Goal: Transaction & Acquisition: Purchase product/service

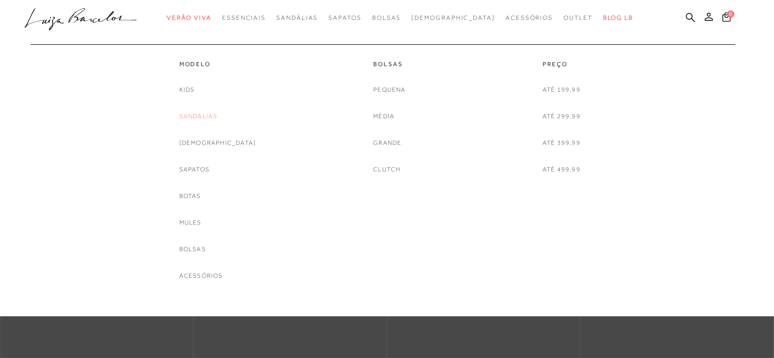
click at [210, 112] on link "Sandálias" at bounding box center [198, 116] width 39 height 11
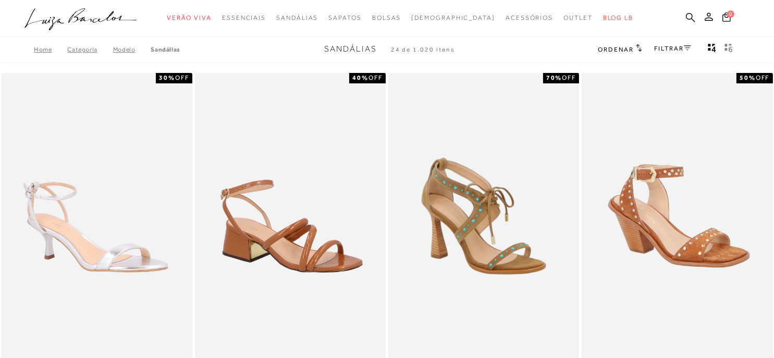
click at [686, 15] on icon at bounding box center [690, 17] width 9 height 9
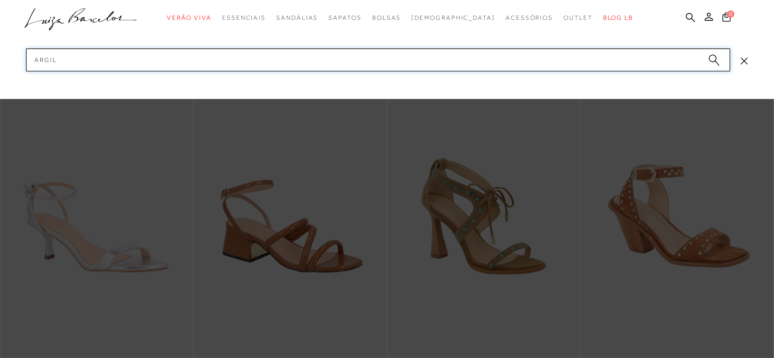
type input "argila"
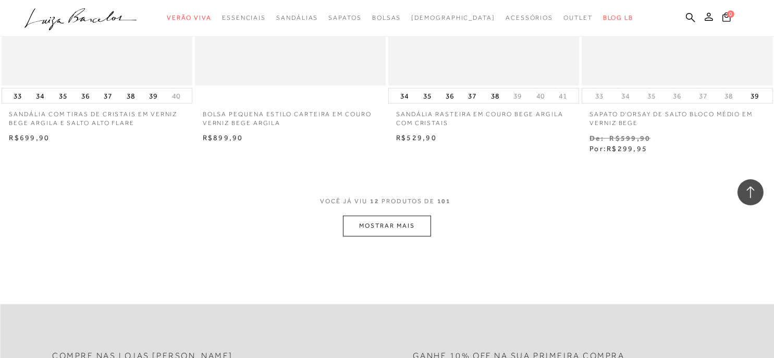
scroll to position [1031, 0]
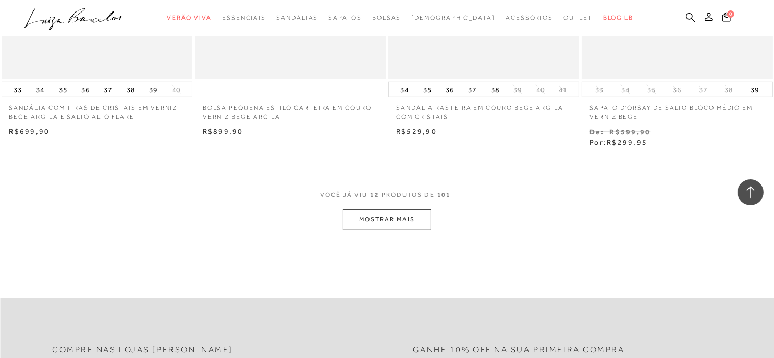
click at [400, 214] on button "MOSTRAR MAIS" at bounding box center [387, 220] width 88 height 20
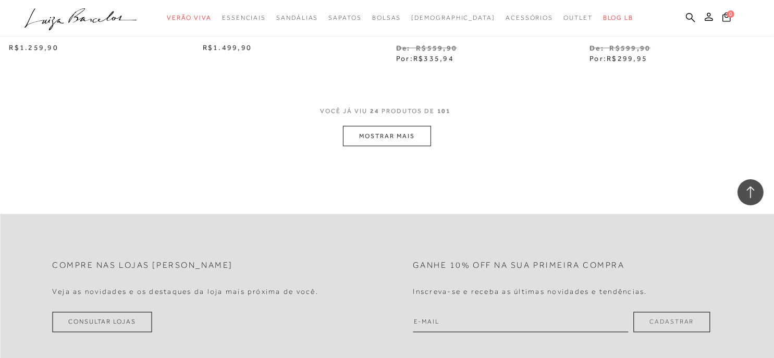
scroll to position [2290, 0]
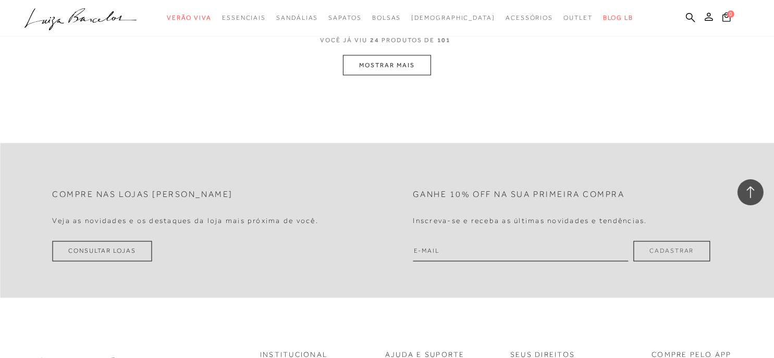
click at [383, 57] on button "MOSTRAR MAIS" at bounding box center [387, 65] width 88 height 20
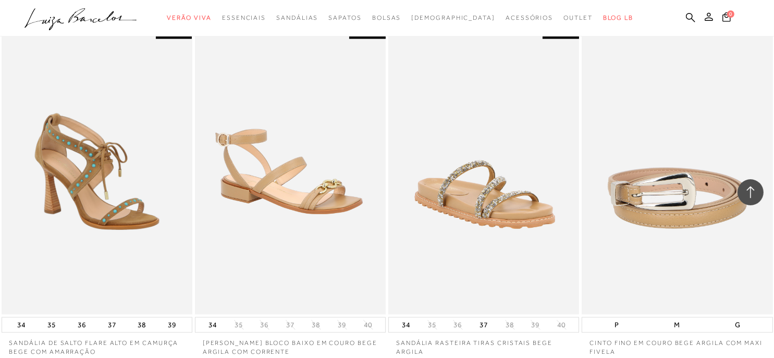
scroll to position [3211, 0]
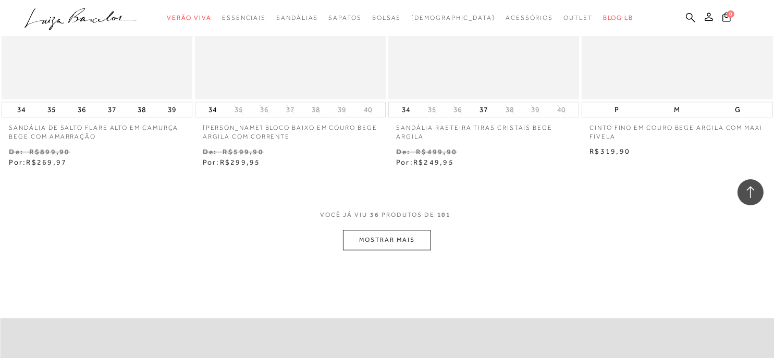
click at [387, 230] on button "MOSTRAR MAIS" at bounding box center [387, 240] width 88 height 20
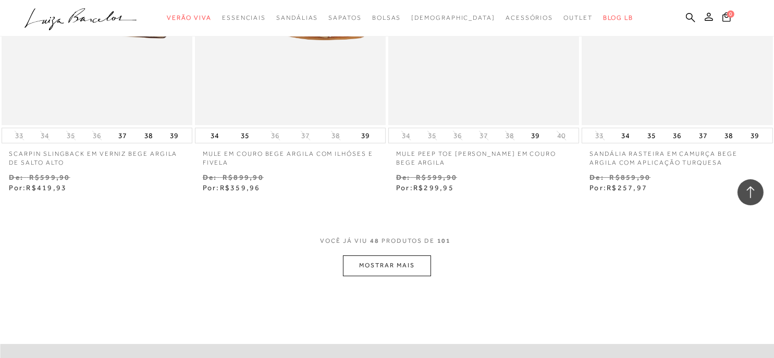
scroll to position [4329, 0]
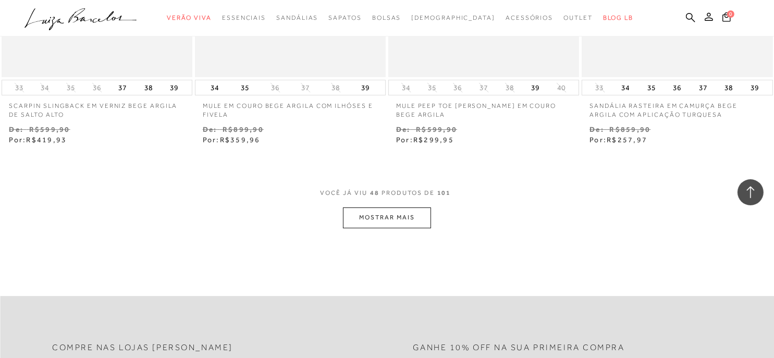
click at [385, 209] on button "MOSTRAR MAIS" at bounding box center [387, 217] width 88 height 20
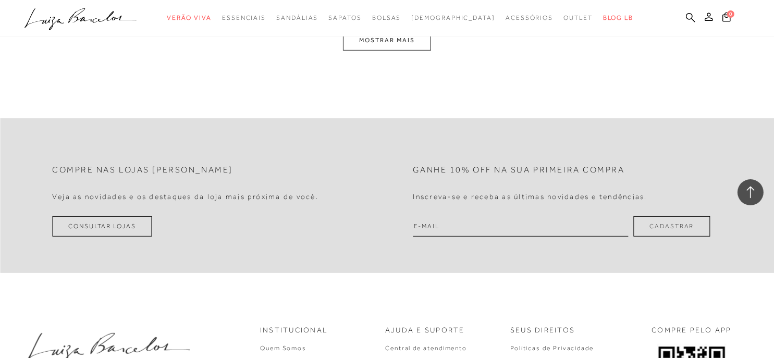
scroll to position [5463, 0]
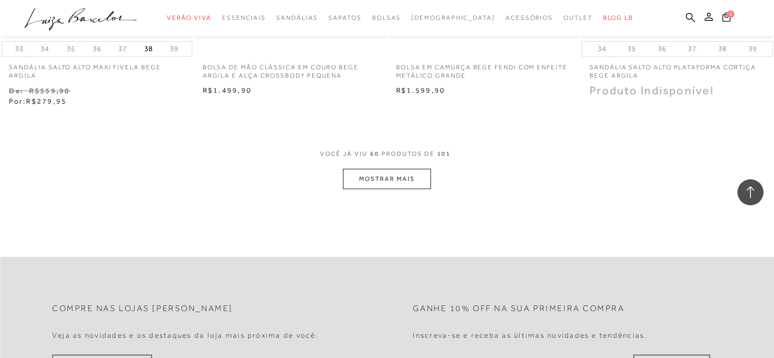
click at [382, 171] on button "MOSTRAR MAIS" at bounding box center [387, 179] width 88 height 20
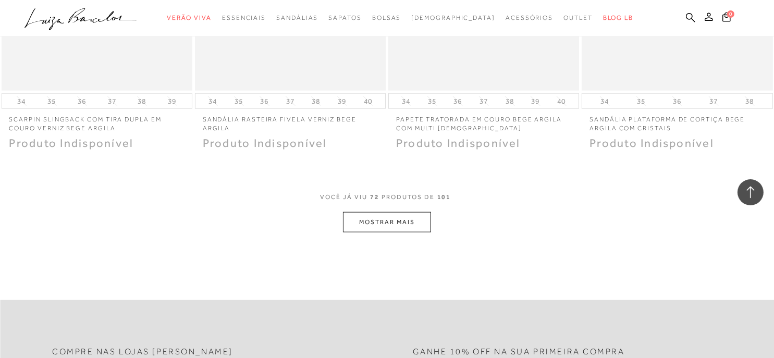
scroll to position [6530, 0]
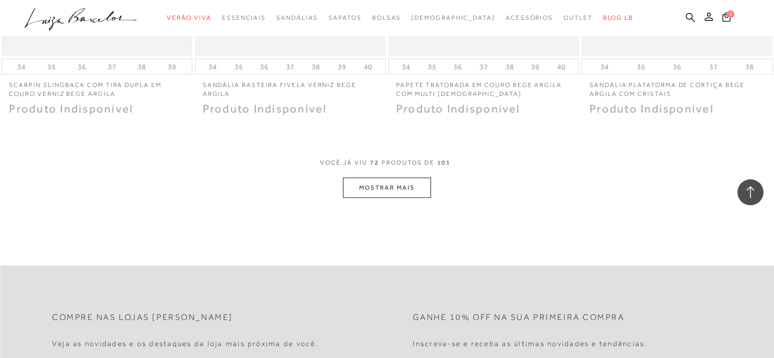
click at [390, 181] on button "MOSTRAR MAIS" at bounding box center [387, 188] width 88 height 20
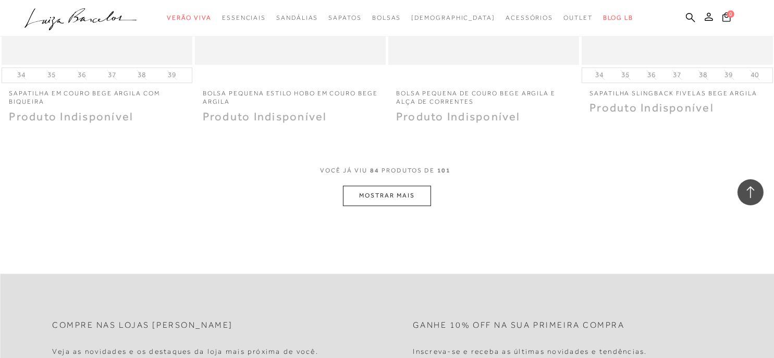
scroll to position [7638, 0]
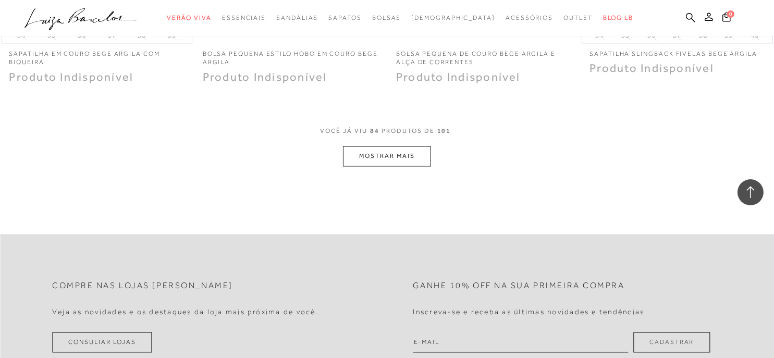
click at [392, 151] on button "MOSTRAR MAIS" at bounding box center [387, 156] width 88 height 20
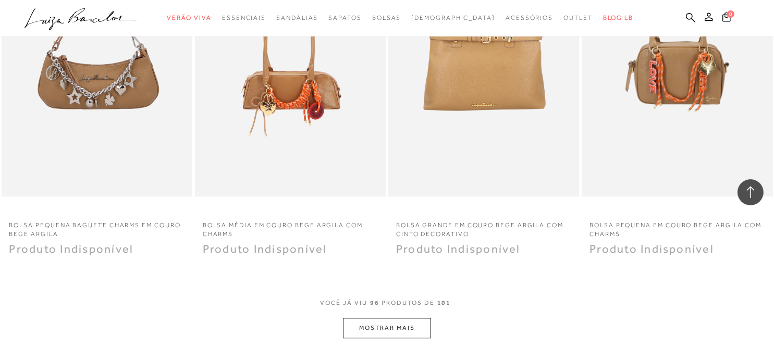
scroll to position [8623, 0]
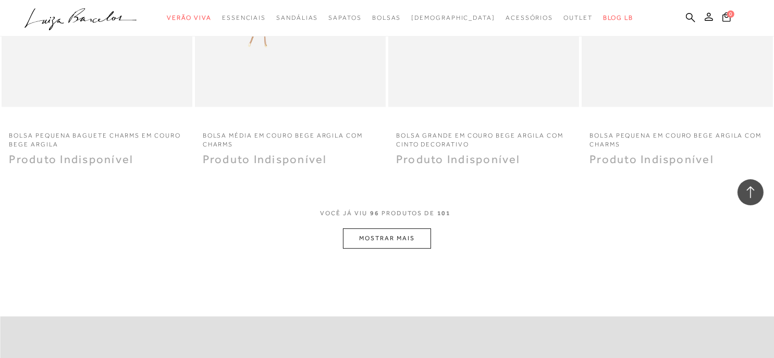
click at [366, 228] on button "MOSTRAR MAIS" at bounding box center [387, 238] width 88 height 20
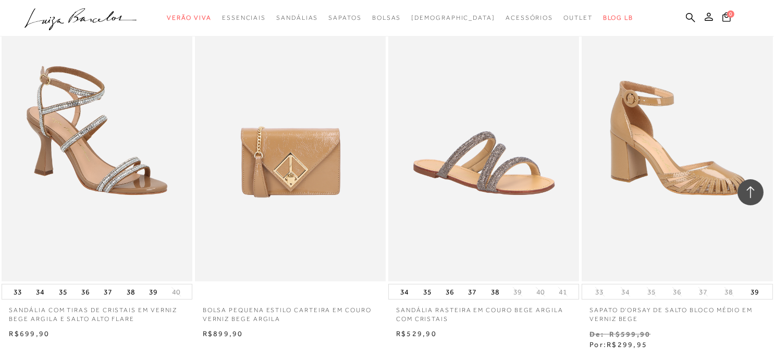
scroll to position [0, 0]
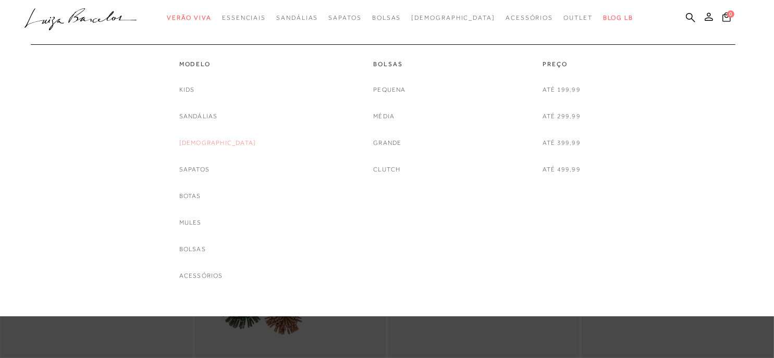
click at [217, 145] on link "[DEMOGRAPHIC_DATA]" at bounding box center [217, 143] width 77 height 11
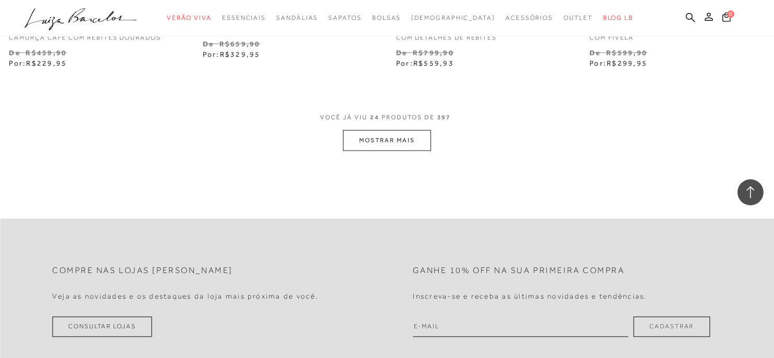
scroll to position [2191, 0]
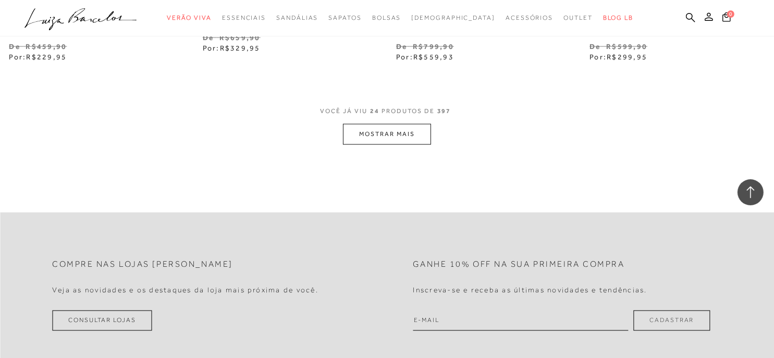
click at [375, 138] on button "MOSTRAR MAIS" at bounding box center [387, 134] width 88 height 20
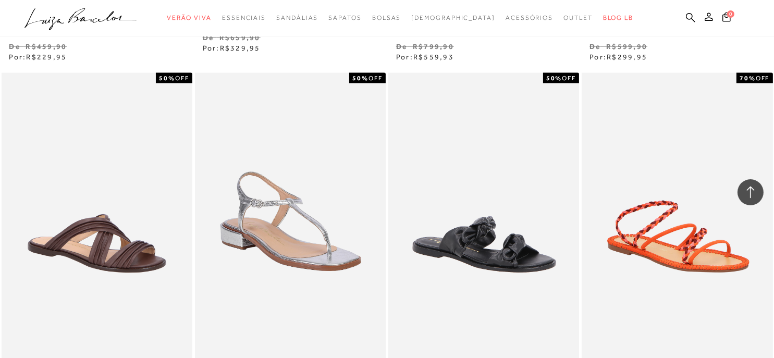
scroll to position [0, 0]
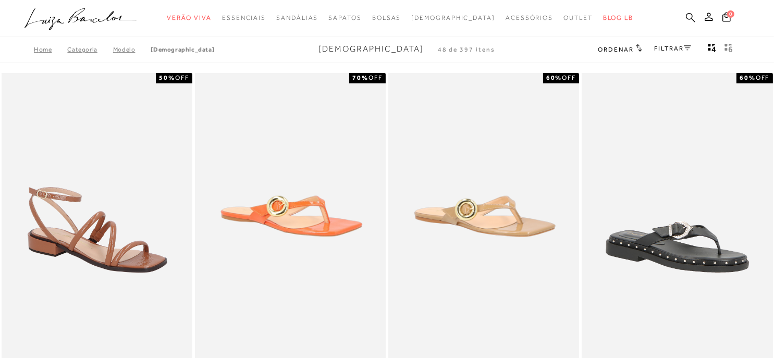
click at [692, 14] on icon at bounding box center [690, 17] width 9 height 9
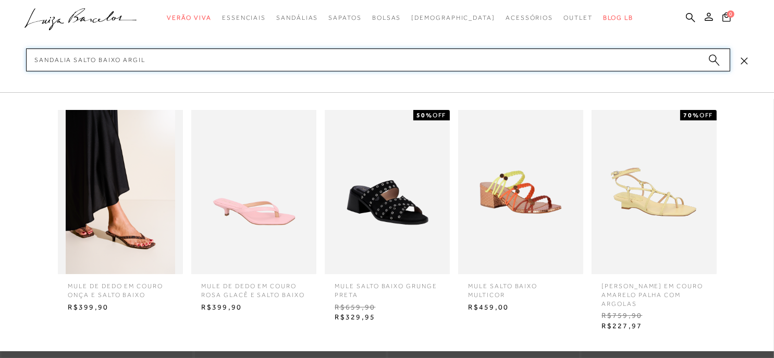
type input "sandalia salto baixo argila"
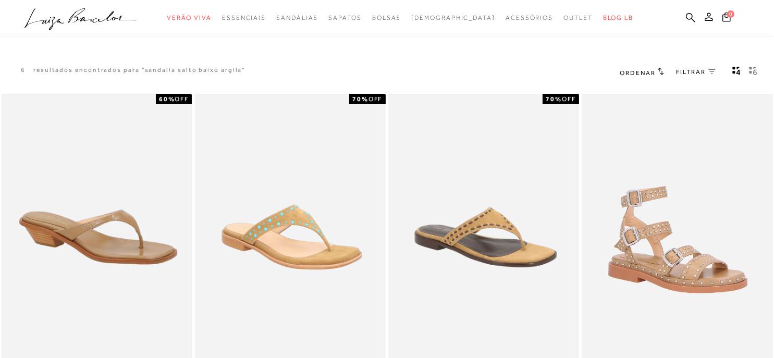
click at [138, 221] on img at bounding box center [97, 236] width 189 height 283
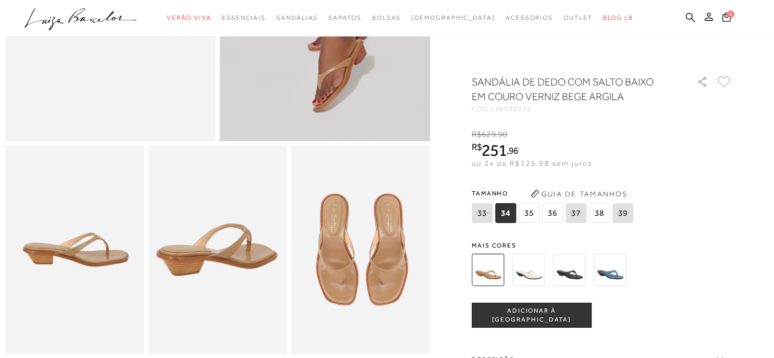
scroll to position [259, 0]
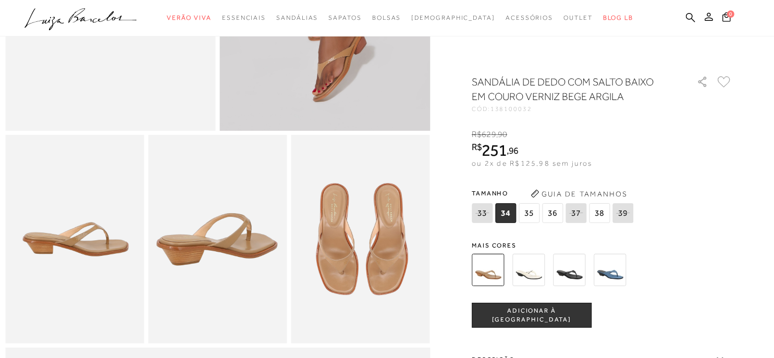
click at [547, 311] on span "ADICIONAR À [GEOGRAPHIC_DATA]" at bounding box center [531, 316] width 119 height 18
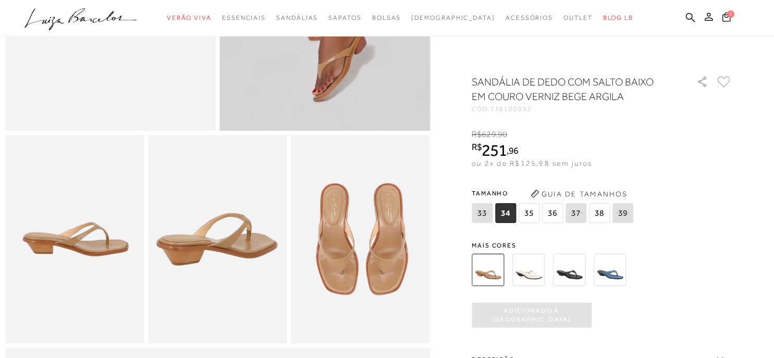
scroll to position [0, 0]
click at [726, 15] on icon at bounding box center [726, 16] width 9 height 11
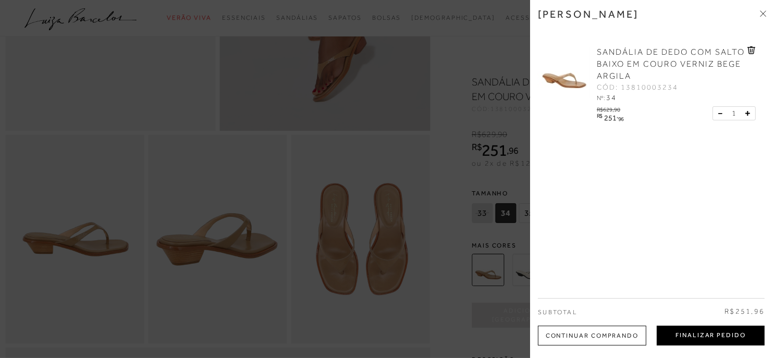
click at [701, 336] on button "Finalizar Pedido" at bounding box center [711, 336] width 108 height 20
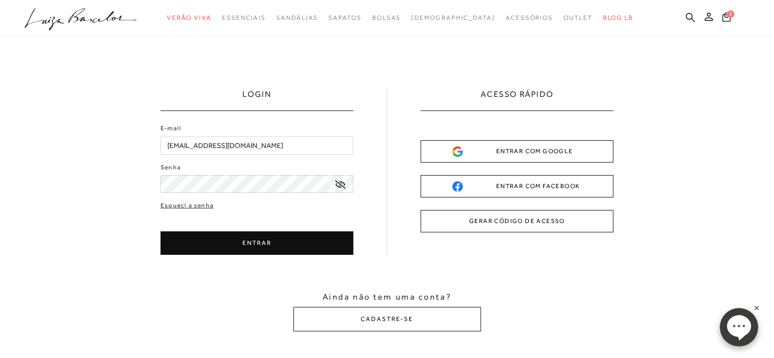
drag, startPoint x: 227, startPoint y: 145, endPoint x: 141, endPoint y: 144, distance: 86.0
click at [141, 144] on div "LOGIN E-mail [EMAIL_ADDRESS][DOMAIN_NAME] Senha ENTRAR" at bounding box center [387, 209] width 774 height 347
click at [254, 244] on button "ENTRAR" at bounding box center [257, 242] width 193 height 23
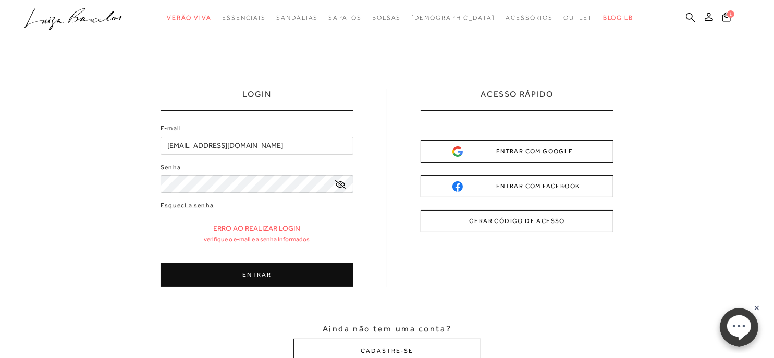
click at [342, 184] on icon at bounding box center [340, 184] width 10 height 8
click at [256, 279] on button "ENTRAR" at bounding box center [257, 274] width 193 height 23
click at [249, 277] on button "ENTRAR" at bounding box center [257, 274] width 193 height 23
drag, startPoint x: 238, startPoint y: 143, endPoint x: 150, endPoint y: 155, distance: 89.0
click at [150, 155] on div "LOGIN E-mail [EMAIL_ADDRESS][DOMAIN_NAME] Senha ENTRAR" at bounding box center [387, 225] width 774 height 379
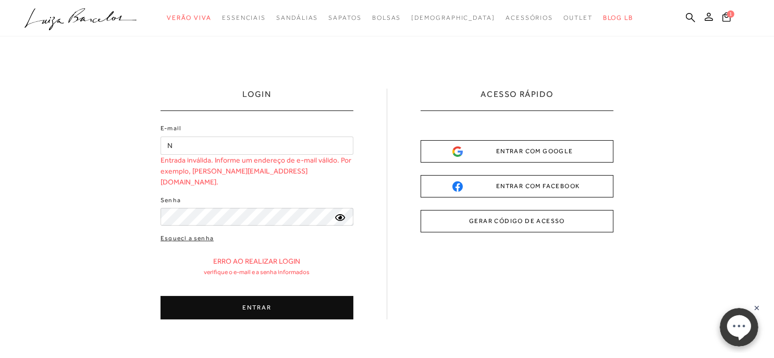
type input "[EMAIL_ADDRESS][DOMAIN_NAME]"
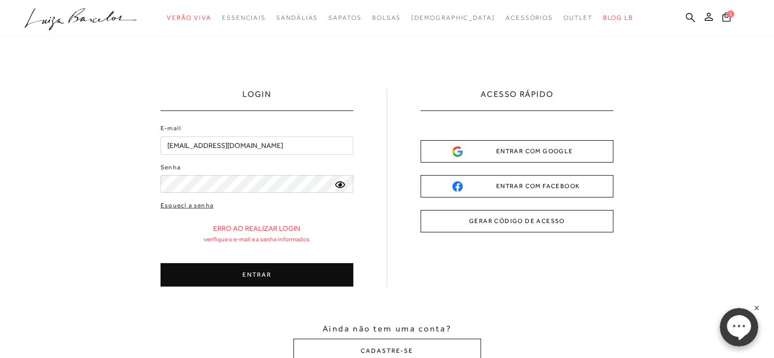
click at [262, 276] on button "ENTRAR" at bounding box center [257, 274] width 193 height 23
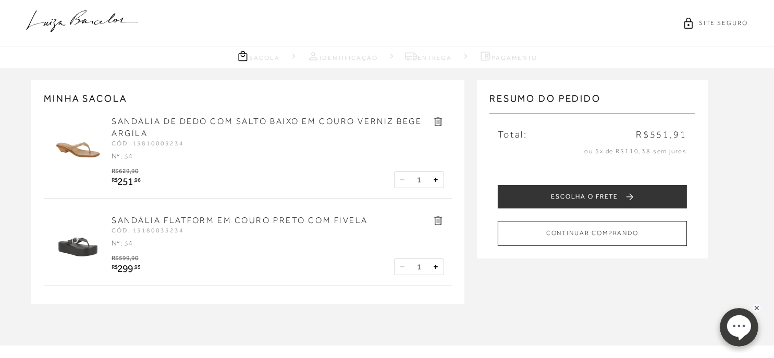
click at [435, 218] on icon at bounding box center [438, 221] width 8 height 9
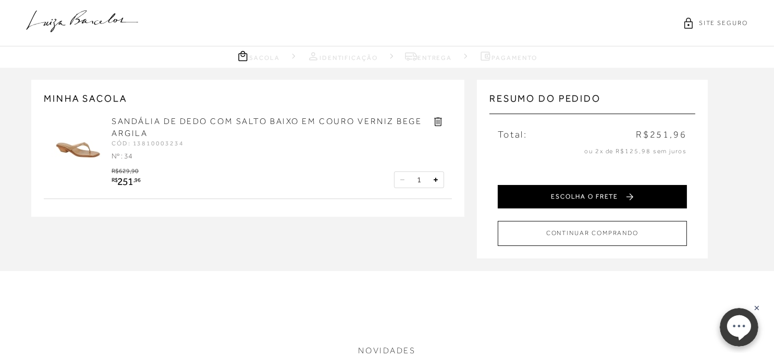
click at [574, 200] on button "ESCOLHA O FRETE" at bounding box center [592, 196] width 189 height 23
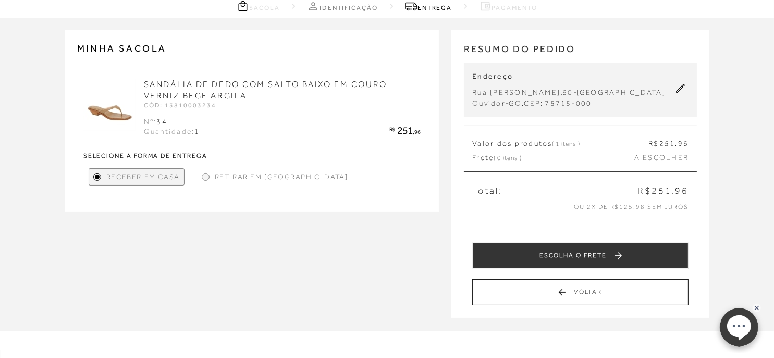
scroll to position [63, 0]
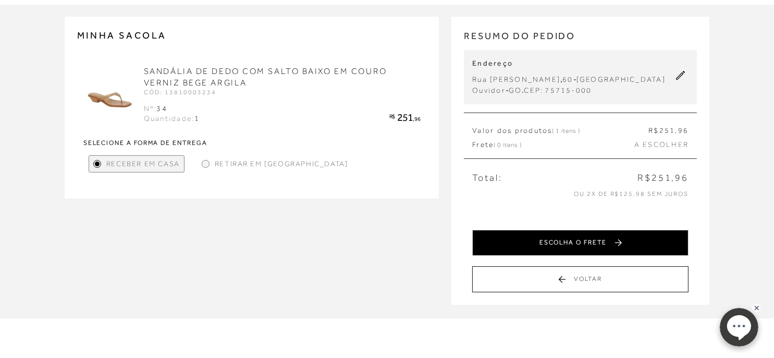
click at [611, 232] on button "ESCOLHA O FRETE" at bounding box center [580, 243] width 216 height 26
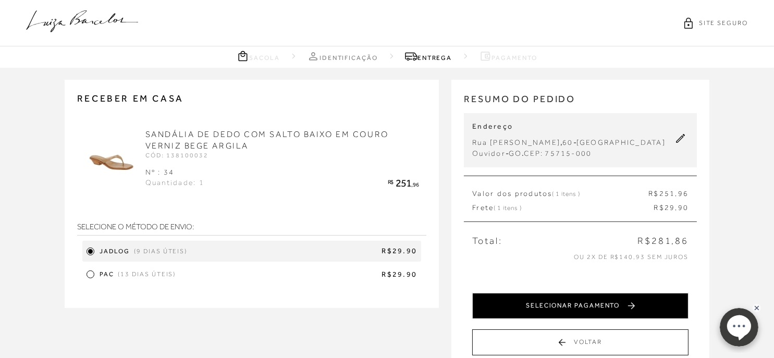
click at [585, 309] on button "SELECIONAR PAGAMENTO" at bounding box center [580, 306] width 216 height 26
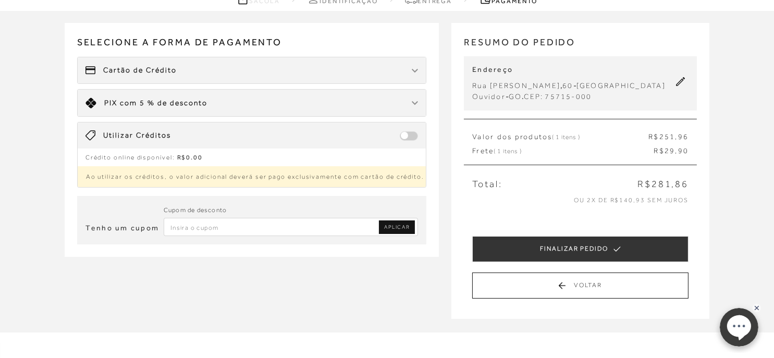
scroll to position [60, 0]
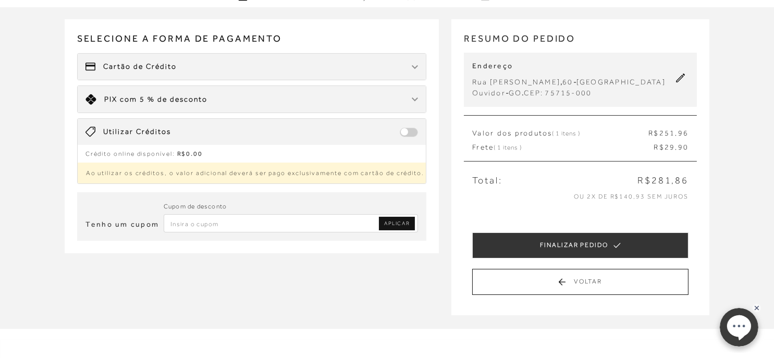
click at [195, 219] on input "Inserir Código da Promoção" at bounding box center [291, 223] width 255 height 18
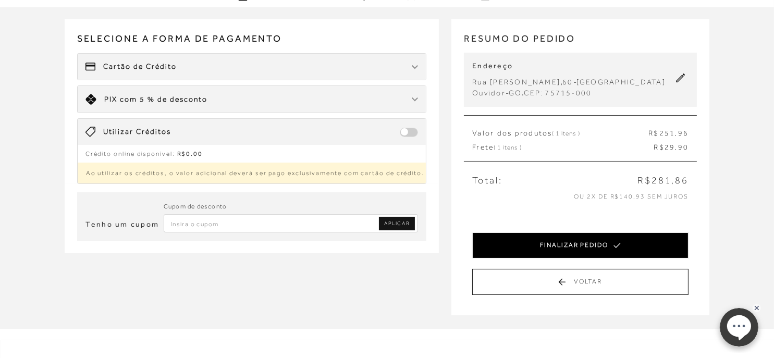
click at [572, 238] on button "FINALIZAR PEDIDO" at bounding box center [580, 245] width 216 height 26
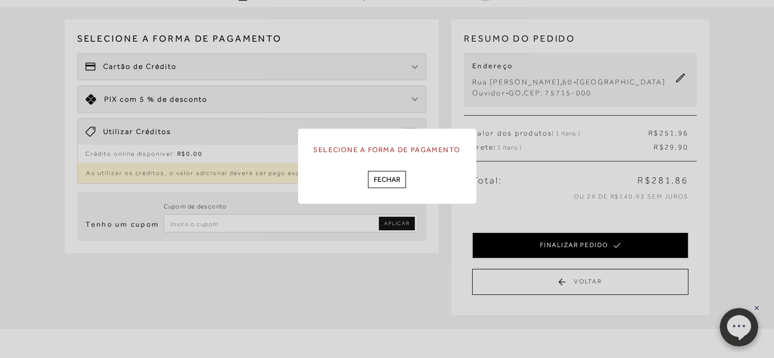
scroll to position [0, 0]
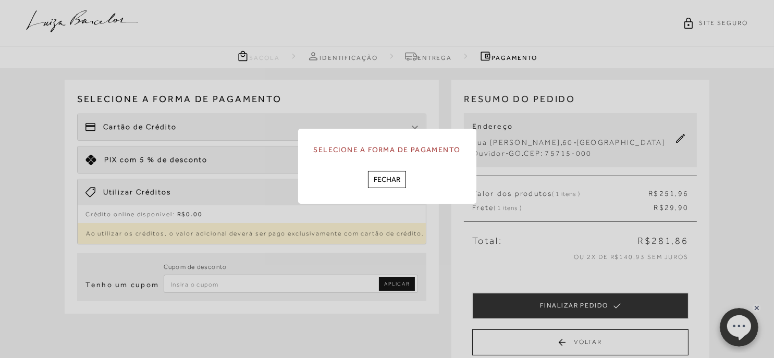
click at [147, 116] on div "Selecione a forma de pagamento [GEOGRAPHIC_DATA]" at bounding box center [387, 179] width 774 height 358
click at [148, 126] on div "Selecione a forma de pagamento [GEOGRAPHIC_DATA]" at bounding box center [387, 179] width 774 height 358
click at [393, 180] on button "Fechar" at bounding box center [387, 179] width 38 height 17
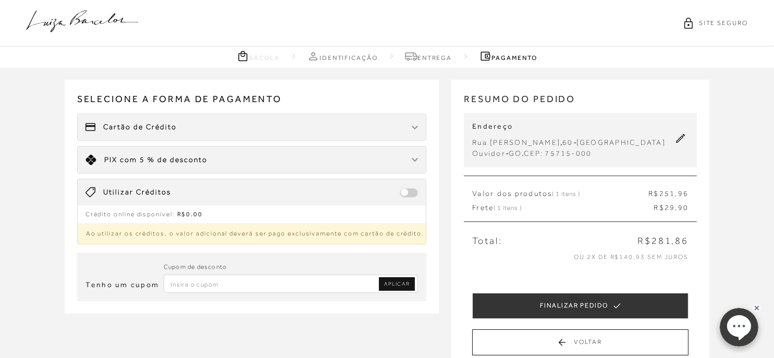
click at [385, 126] on div "Cartão de Crédito" at bounding box center [252, 127] width 349 height 26
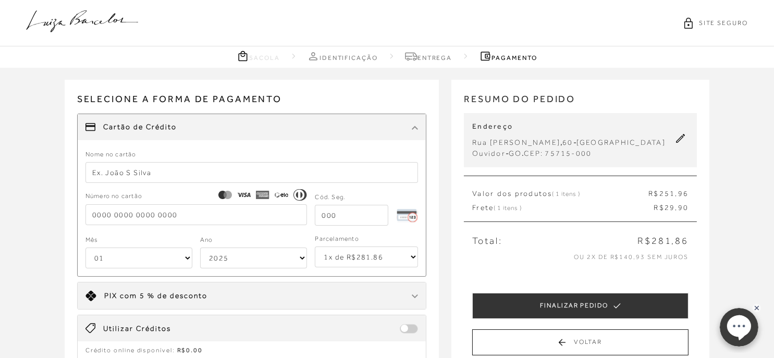
click at [141, 177] on input "text" at bounding box center [251, 172] width 333 height 21
type input "NIVANIA FATIMA DA S REIS"
click at [116, 207] on input "tel" at bounding box center [196, 214] width 222 height 21
type input "[CREDIT_CARD_NUMBER]"
click at [372, 211] on input "tel" at bounding box center [351, 215] width 73 height 21
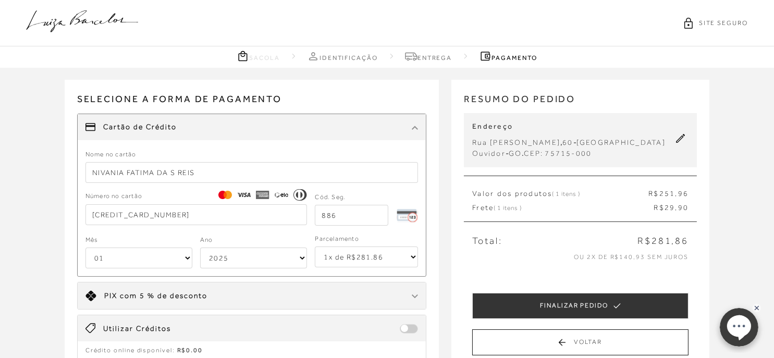
type input "886"
click at [143, 259] on select "01 02 03 04 05 06 07 08 09 10 11 12" at bounding box center [138, 258] width 107 height 21
select select "06"
click at [85, 248] on select "01 02 03 04 05 06 07 08 09 10 11 12" at bounding box center [138, 258] width 107 height 21
click at [251, 263] on select "2025 2026 2027 2028 2029 2030 2031 2032 2033 2034 2035 2036 2037 2038 2039 2040…" at bounding box center [253, 258] width 107 height 21
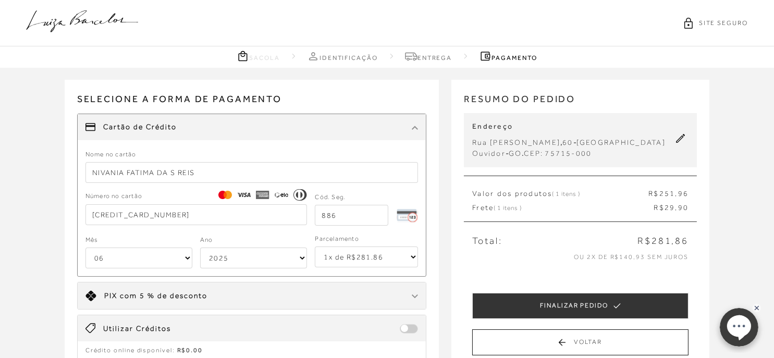
select select "2032"
click at [200, 248] on select "2025 2026 2027 2028 2029 2030 2031 2032 2033 2034 2035 2036 2037 2038 2039 2040…" at bounding box center [253, 258] width 107 height 21
click at [414, 258] on select "1x de R$281.86 2x de R$140.93 sem juros 3x de R$93.96 sem juros 4x de R$70.47 s…" at bounding box center [366, 257] width 103 height 21
select select "6"
click at [315, 247] on select "1x de R$281.86 2x de R$140.93 sem juros 3x de R$93.96 sem juros 4x de R$70.47 s…" at bounding box center [366, 257] width 103 height 21
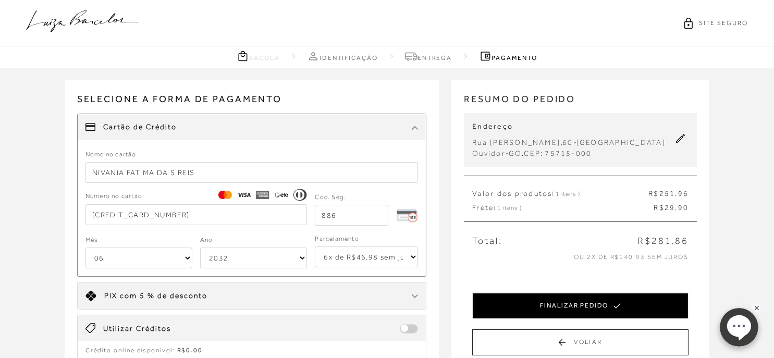
click at [586, 302] on button "FINALIZAR PEDIDO" at bounding box center [580, 306] width 216 height 26
select select "06"
select select "2032"
select select "6"
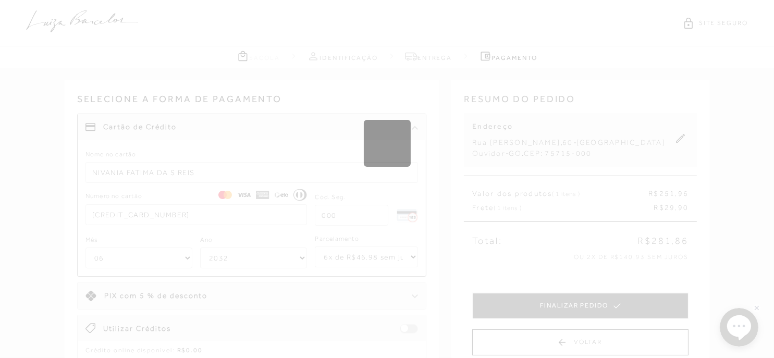
select select "1"
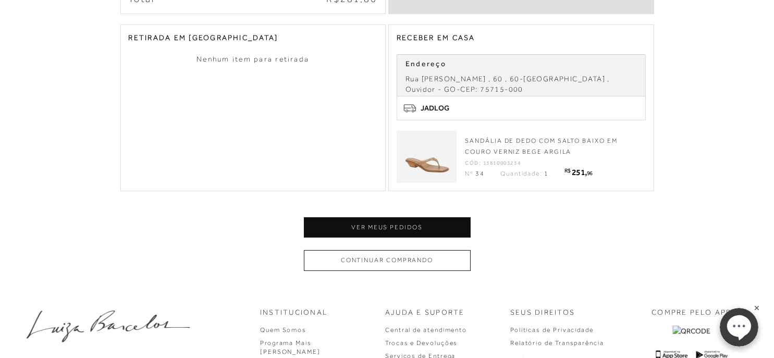
scroll to position [363, 0]
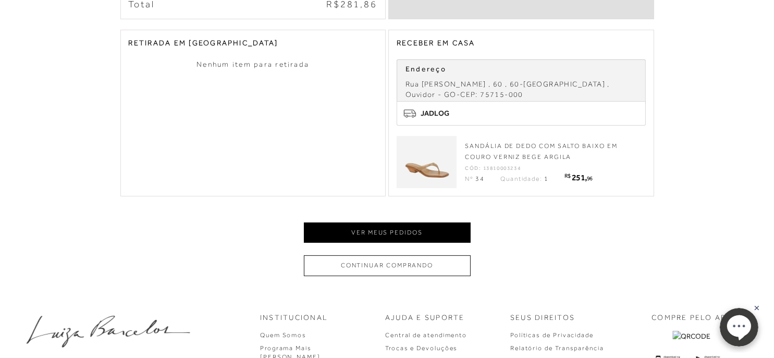
click at [400, 235] on button "Ver meus pedidos" at bounding box center [387, 233] width 167 height 20
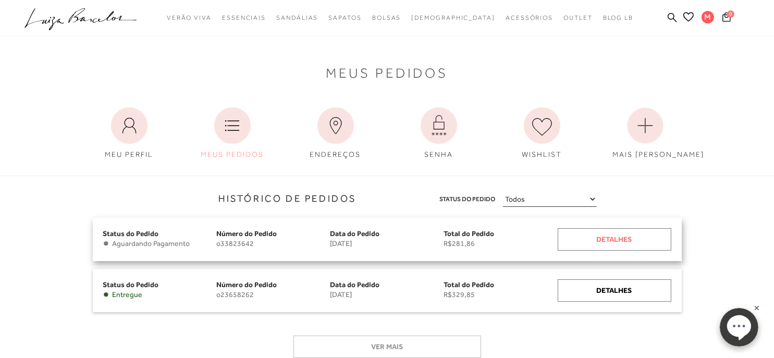
click at [593, 239] on div "Detalhes" at bounding box center [615, 239] width 114 height 22
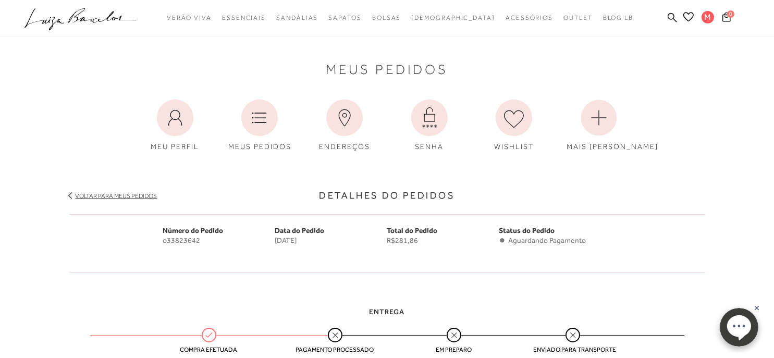
click at [387, 75] on span "Meus Pedidos" at bounding box center [387, 69] width 122 height 11
click at [69, 17] on icon ".a{fill-rule:evenodd;}" at bounding box center [80, 19] width 113 height 22
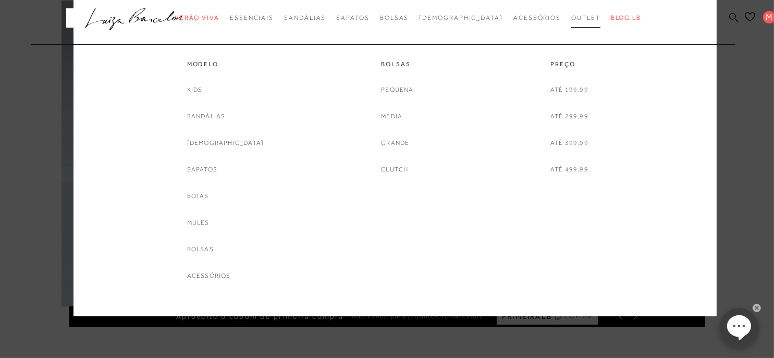
click at [571, 19] on span "Outlet" at bounding box center [585, 17] width 29 height 7
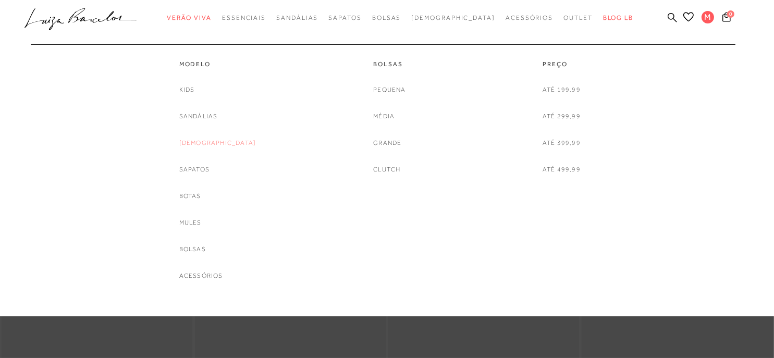
click at [216, 142] on link "[DEMOGRAPHIC_DATA]" at bounding box center [217, 143] width 77 height 11
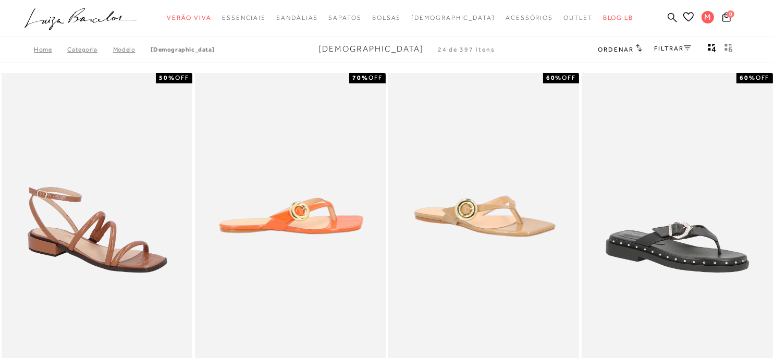
click at [318, 222] on img at bounding box center [291, 216] width 190 height 286
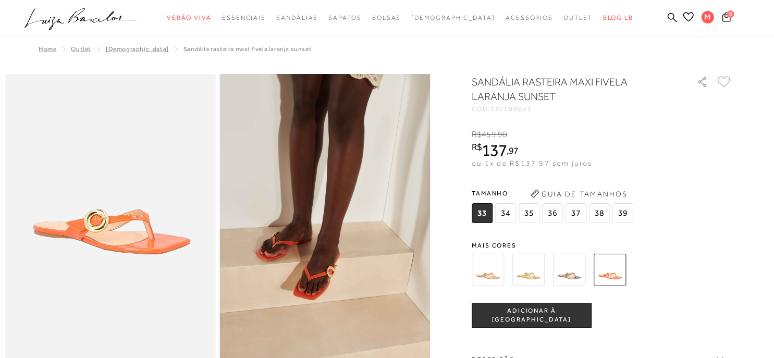
click at [485, 275] on img at bounding box center [488, 270] width 32 height 32
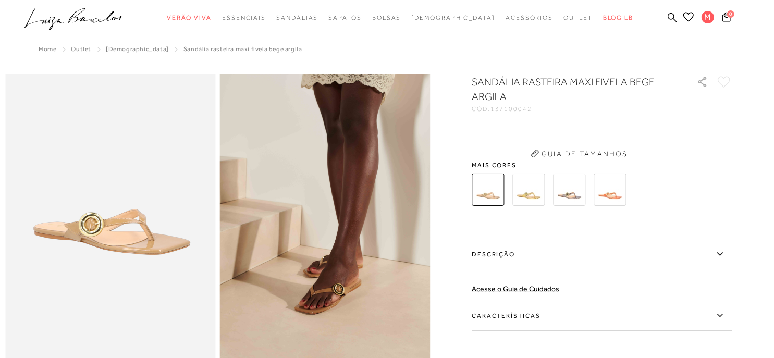
click at [523, 277] on div "SANDÁLIA RASTEIRA MAXI FIVELA BEGE ARGILA CÓD: 137100042 × É necessário selecio…" at bounding box center [602, 253] width 261 height 357
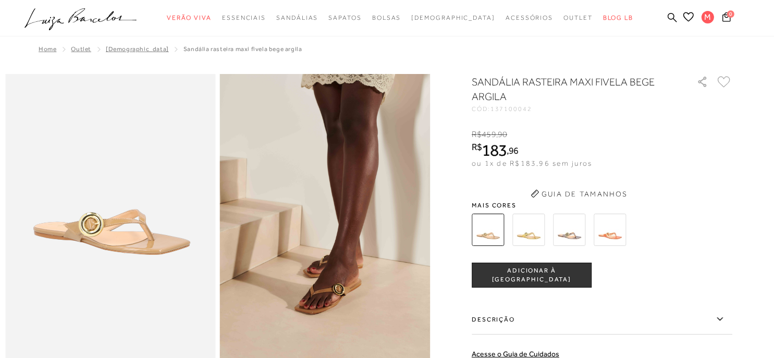
click at [533, 188] on button "Guia de Tamanhos" at bounding box center [579, 194] width 104 height 17
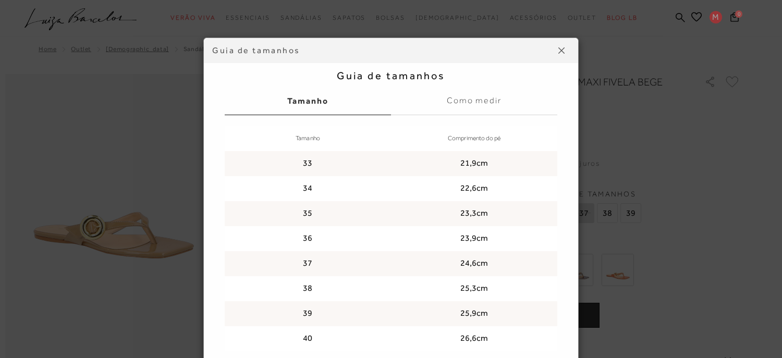
click at [556, 46] on button at bounding box center [561, 50] width 17 height 17
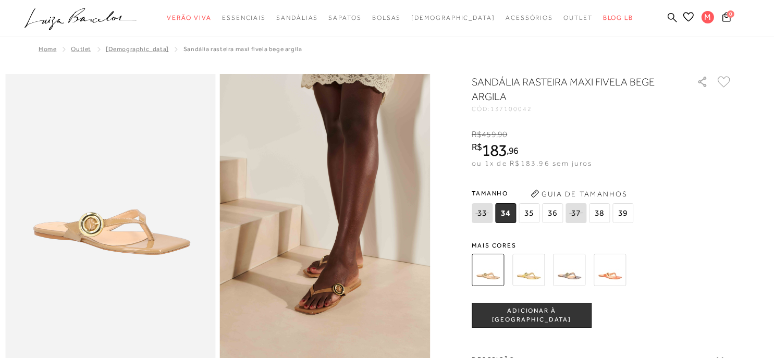
click at [530, 270] on img at bounding box center [528, 270] width 32 height 32
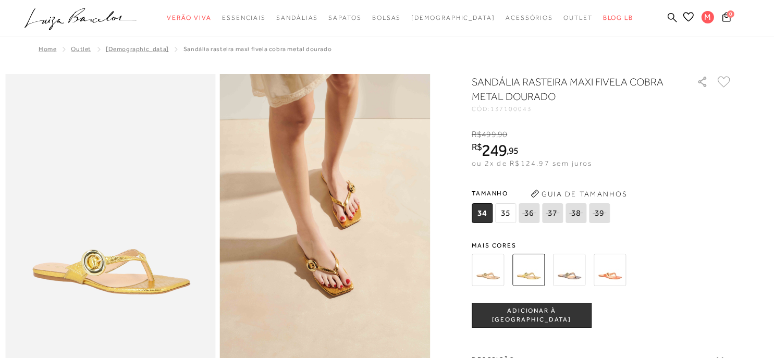
click at [557, 316] on span "ADICIONAR À [GEOGRAPHIC_DATA]" at bounding box center [531, 316] width 119 height 18
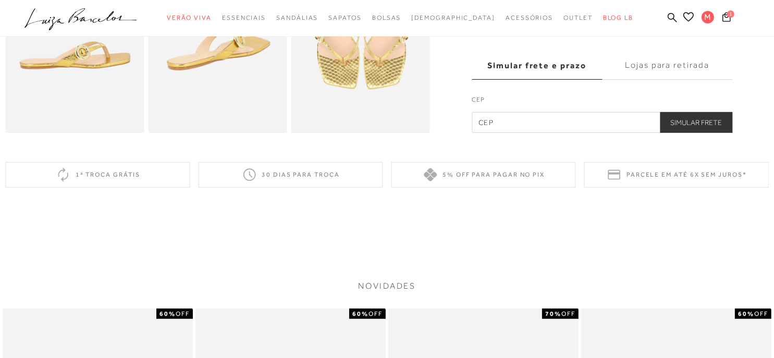
scroll to position [461, 0]
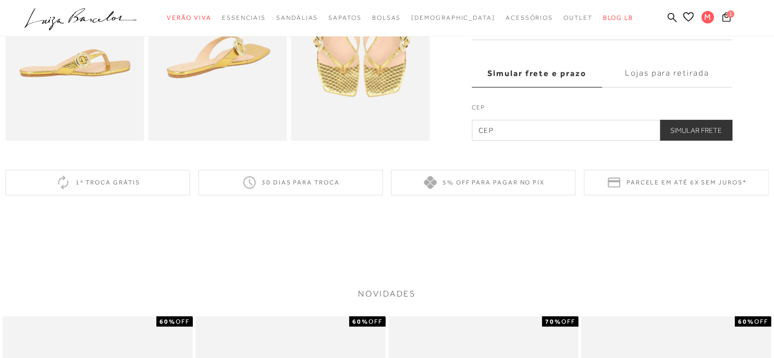
click at [516, 137] on input "text" at bounding box center [602, 130] width 261 height 21
type input "75715-000"
click at [688, 134] on button "Simular Frete" at bounding box center [696, 130] width 72 height 21
